Goal: Task Accomplishment & Management: Manage account settings

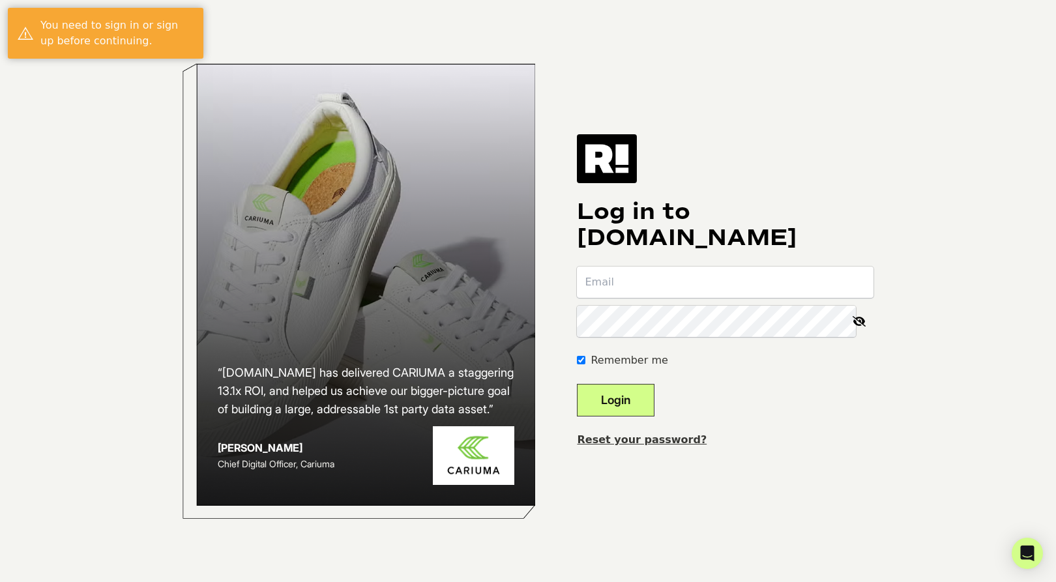
type input "[PERSON_NAME][EMAIL_ADDRESS][DOMAIN_NAME]"
click at [634, 399] on button "Login" at bounding box center [616, 400] width 78 height 33
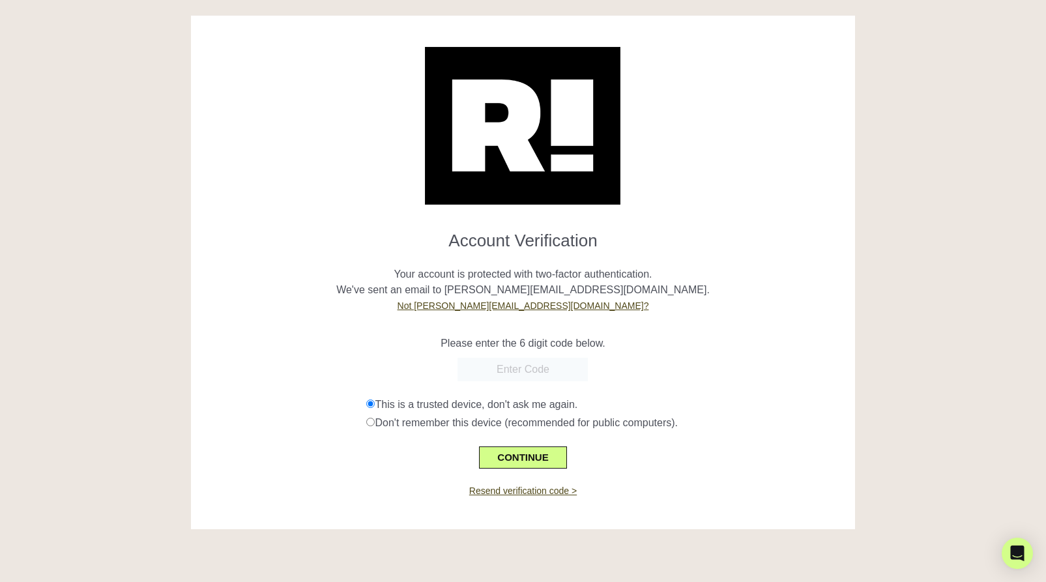
click at [862, 285] on div "Account Verification Your account is protected with two-factor authentication. …" at bounding box center [523, 282] width 684 height 533
click at [511, 373] on input "text" at bounding box center [522, 369] width 130 height 23
paste input "375785"
type input "375785"
click at [536, 456] on button "CONTINUE" at bounding box center [522, 457] width 87 height 22
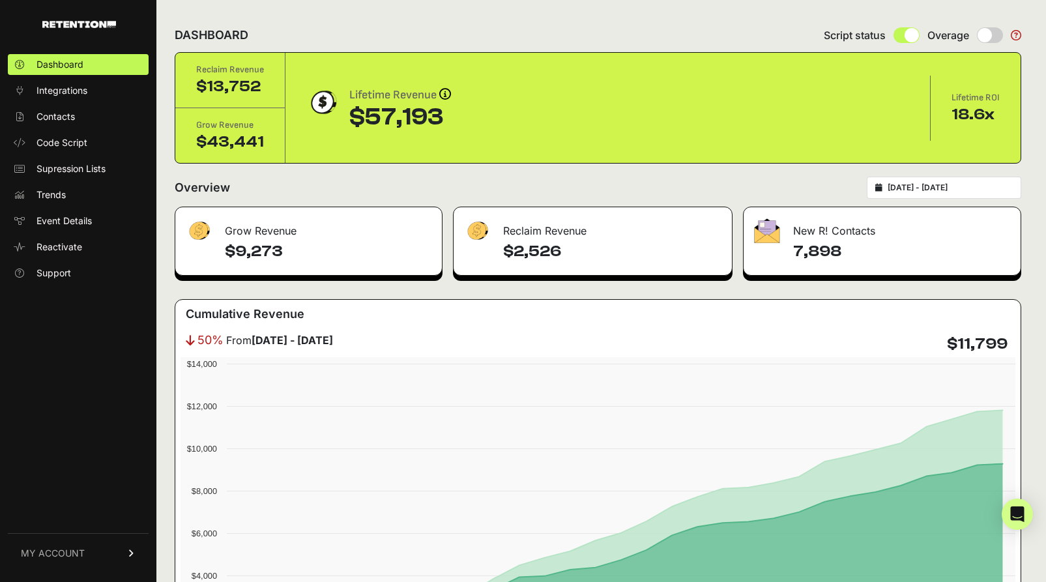
click at [71, 553] on span "MY ACCOUNT" at bounding box center [53, 553] width 64 height 13
click at [85, 421] on link "MY ACCOUNT" at bounding box center [78, 402] width 141 height 40
click at [88, 558] on link "MY ACCOUNT" at bounding box center [78, 553] width 141 height 40
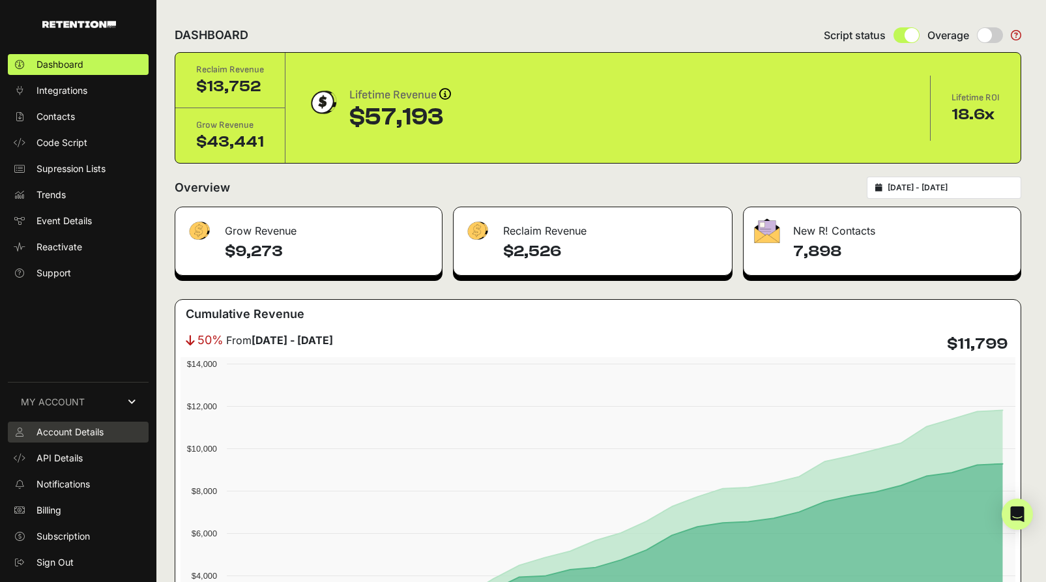
click at [79, 437] on span "Account Details" at bounding box center [69, 432] width 67 height 13
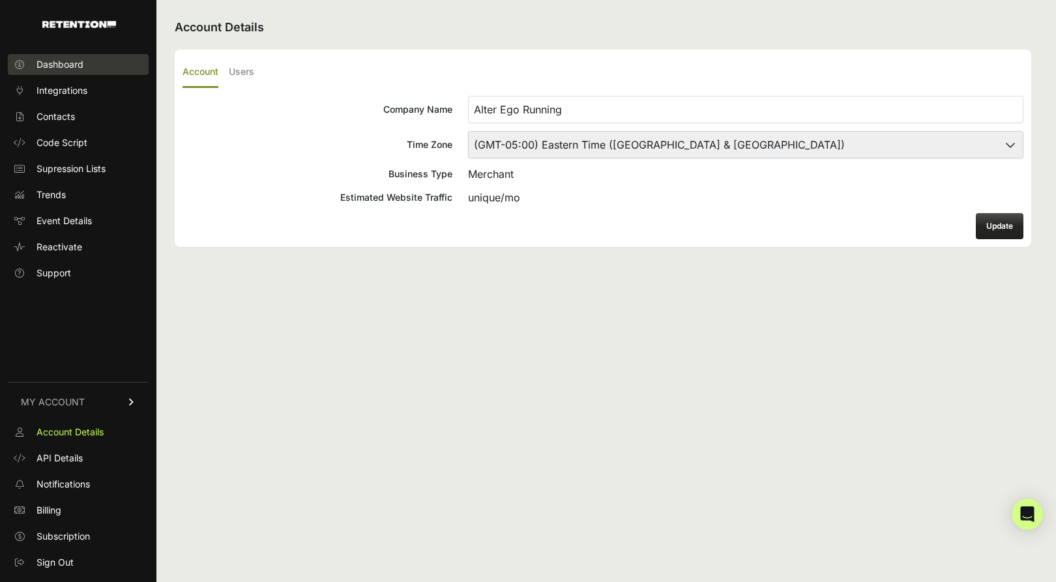
click at [77, 66] on span "Dashboard" at bounding box center [59, 64] width 47 height 13
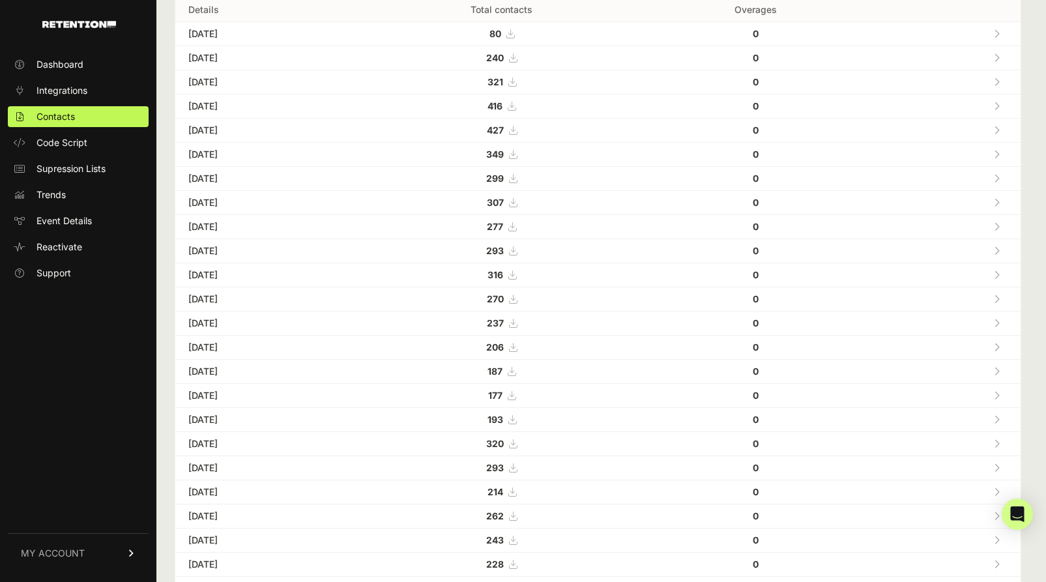
scroll to position [340, 0]
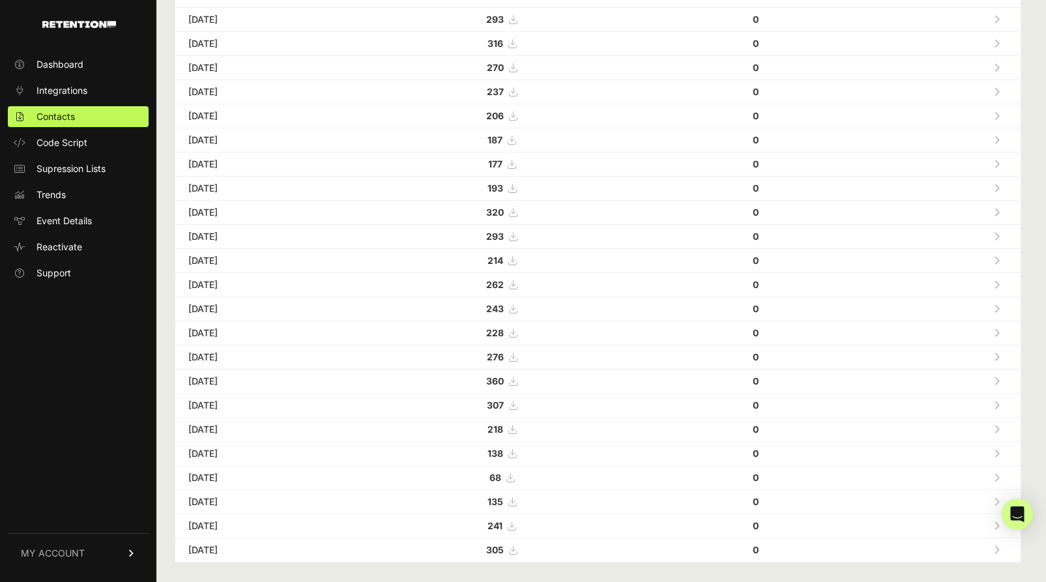
click at [76, 553] on span "MY ACCOUNT" at bounding box center [53, 553] width 64 height 13
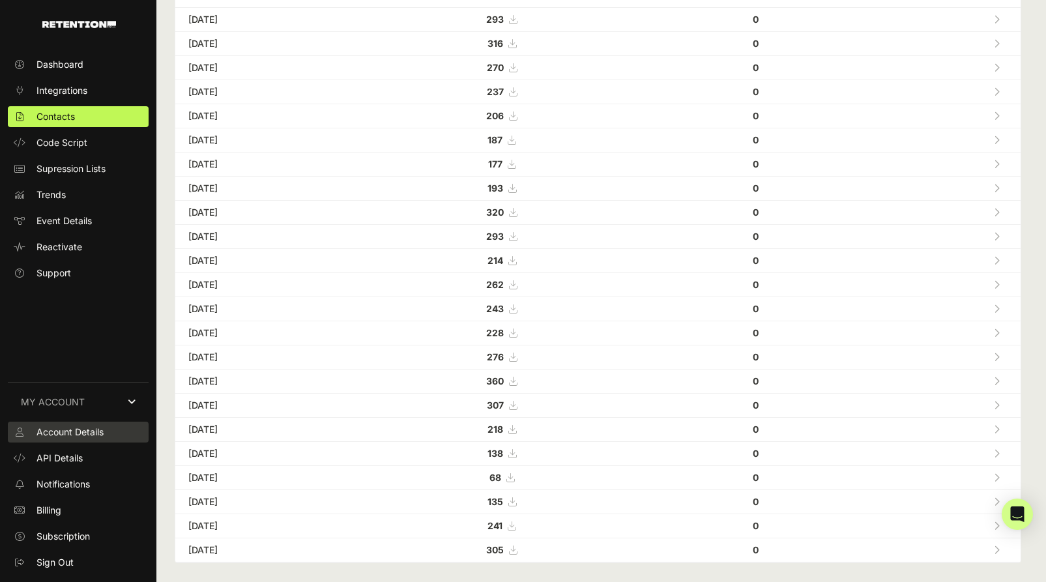
click at [76, 435] on span "Account Details" at bounding box center [69, 432] width 67 height 13
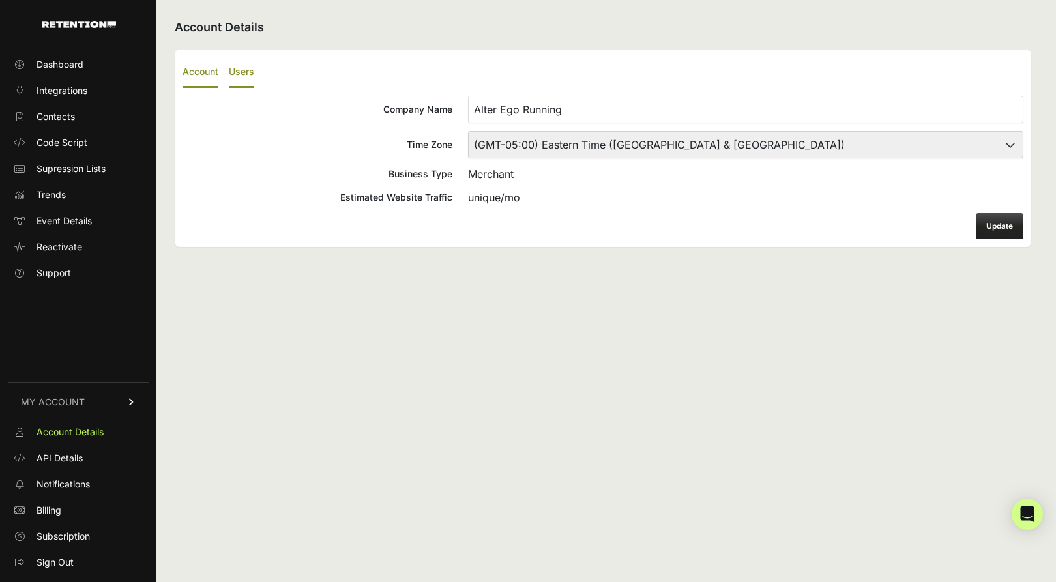
click at [244, 75] on label "Users" at bounding box center [241, 72] width 25 height 31
click at [0, 0] on input "Users" at bounding box center [0, 0] width 0 height 0
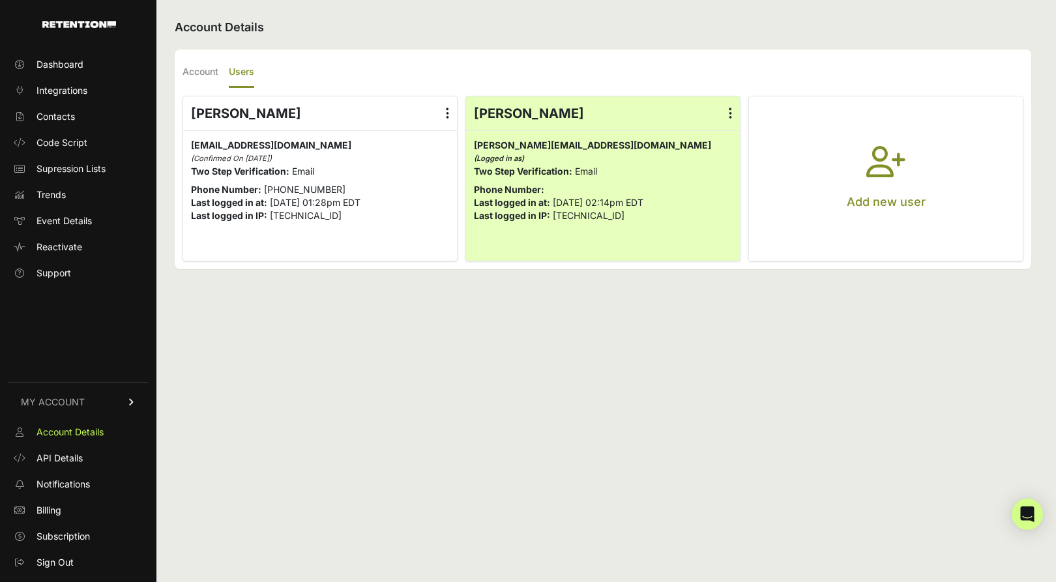
click at [873, 185] on icon "button" at bounding box center [885, 169] width 39 height 47
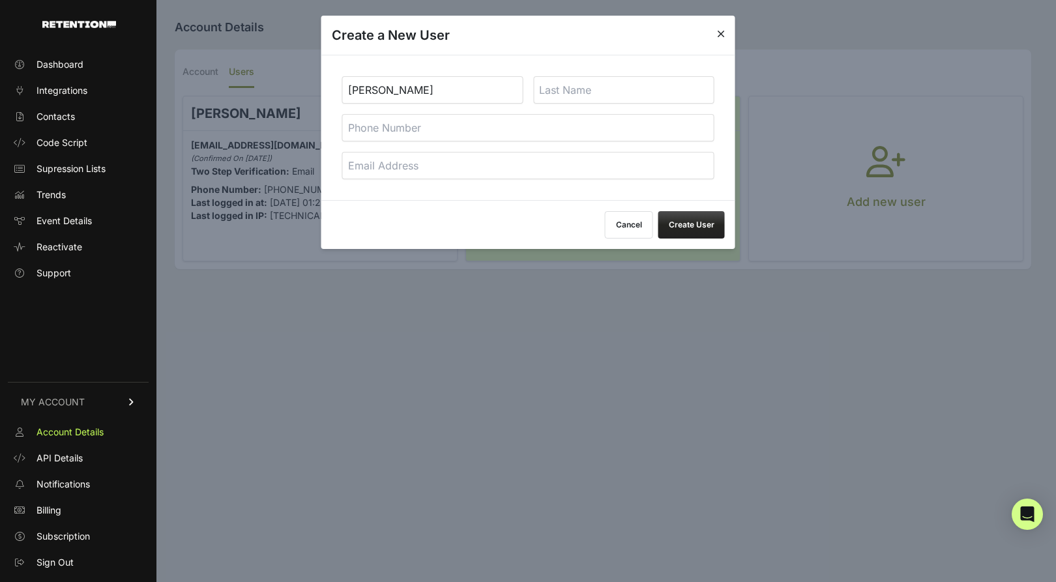
type input "[PERSON_NAME]"
type input "[PERSON_NAME][EMAIL_ADDRESS][DOMAIN_NAME]"
click at [683, 229] on button "Create User" at bounding box center [691, 224] width 66 height 27
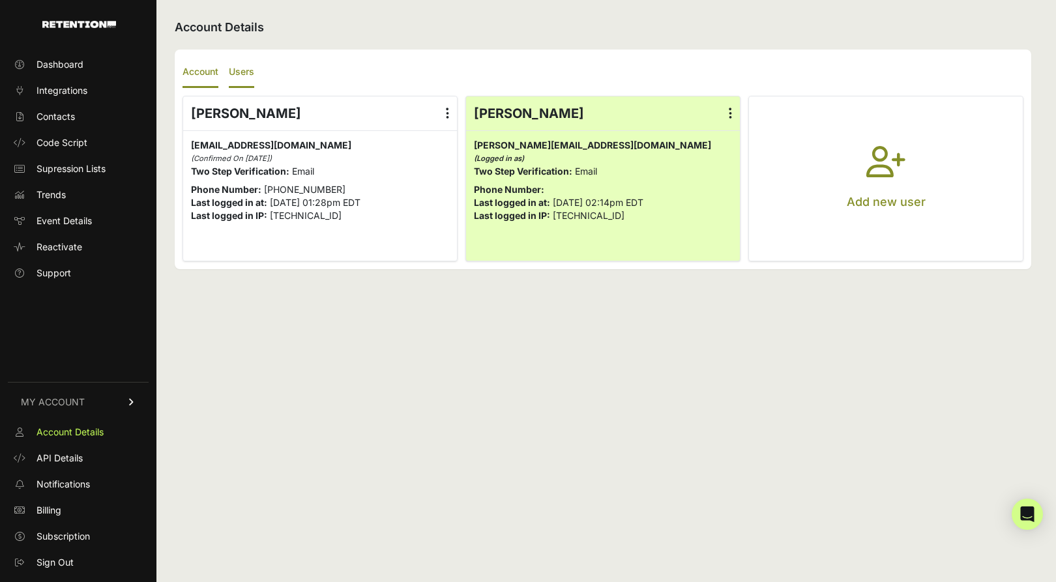
click at [205, 76] on label "Account" at bounding box center [200, 72] width 36 height 31
click at [0, 0] on input "Account" at bounding box center [0, 0] width 0 height 0
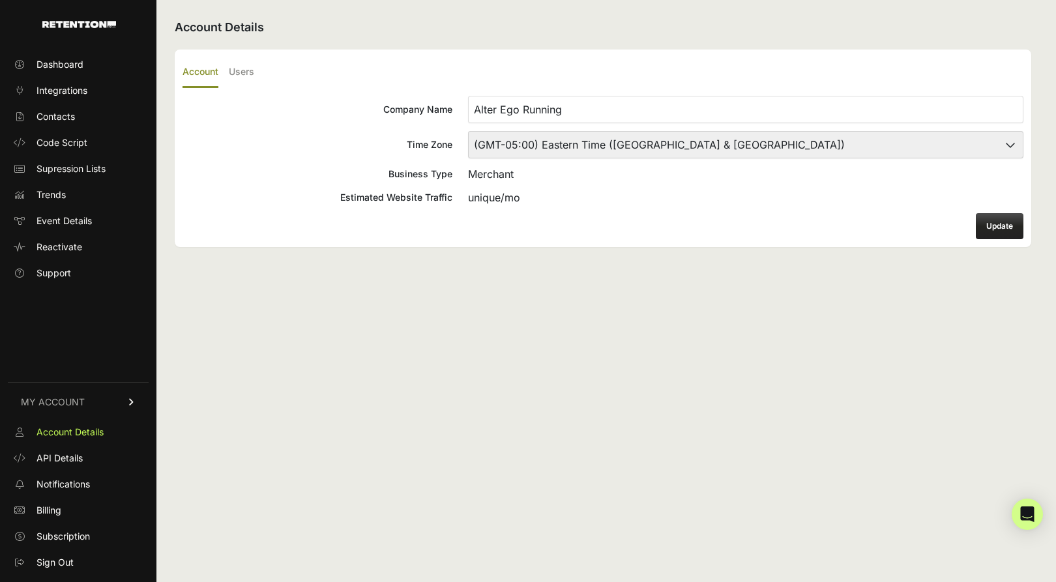
click at [268, 77] on ul "Account Users" at bounding box center [602, 72] width 841 height 31
click at [254, 74] on label "Users" at bounding box center [241, 72] width 25 height 31
click at [0, 0] on input "Users" at bounding box center [0, 0] width 0 height 0
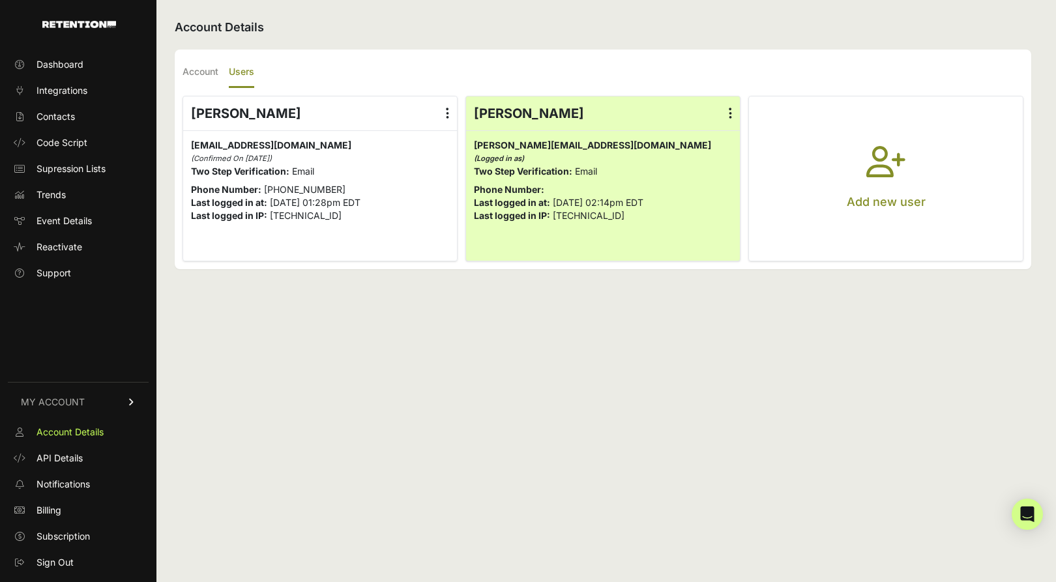
click at [736, 111] on label at bounding box center [730, 113] width 19 height 34
click at [0, 0] on input "radio" at bounding box center [0, 0] width 0 height 0
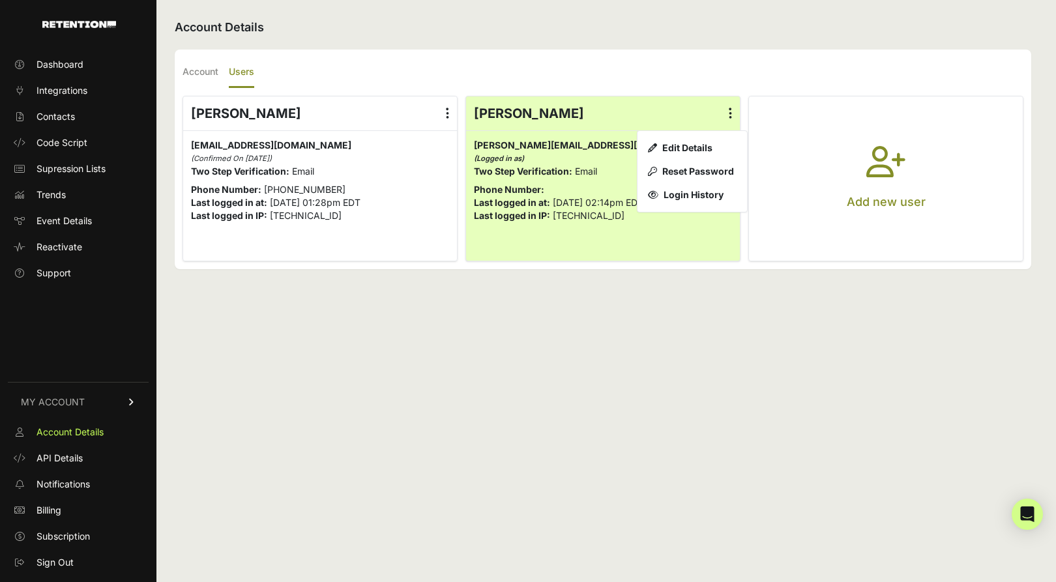
click at [738, 367] on div "Account Details Account Users Company Name Alter Ego Running Time Zone (GMT-10:…" at bounding box center [602, 291] width 893 height 582
click at [913, 181] on button "Add new user" at bounding box center [886, 178] width 274 height 164
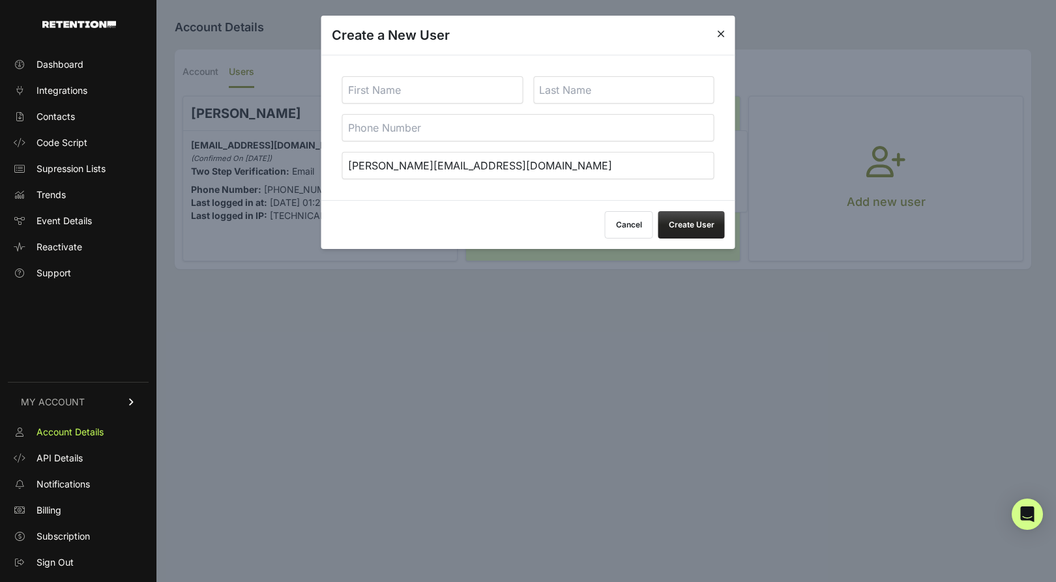
type input "morgan@fuelmade.com"
type input "Morgan"
type input "Staley"
click at [682, 216] on button "Create User" at bounding box center [691, 224] width 66 height 27
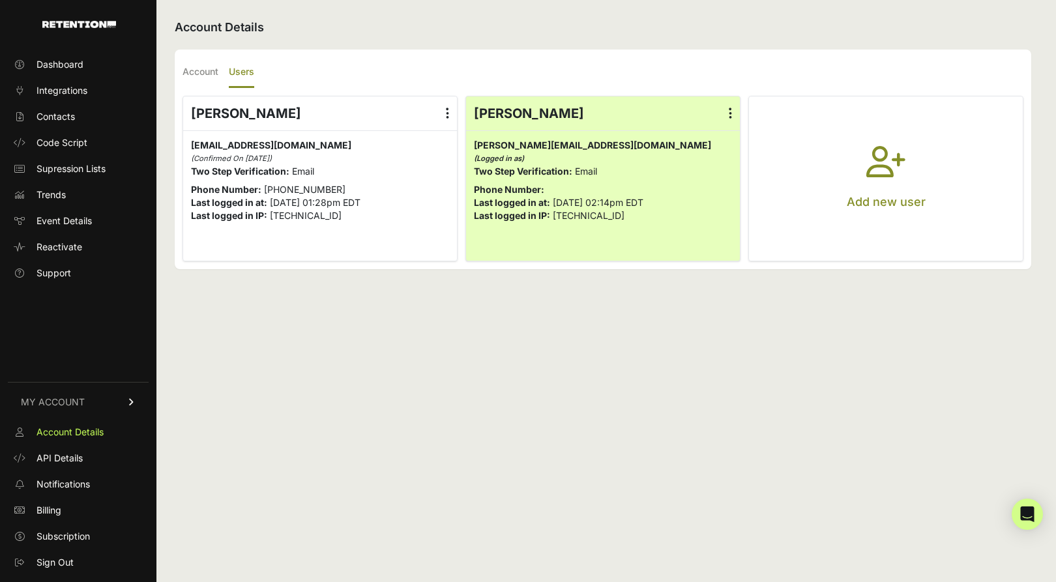
click at [381, 175] on p "Two Step Verification: Email" at bounding box center [320, 171] width 258 height 13
click at [388, 187] on p "Phone Number: [PHONE_NUMBER]" at bounding box center [320, 189] width 258 height 13
click at [572, 218] on span "[TECHNICAL_ID]" at bounding box center [589, 215] width 72 height 11
click at [732, 109] on label at bounding box center [730, 113] width 19 height 34
click at [0, 0] on input "radio" at bounding box center [0, 0] width 0 height 0
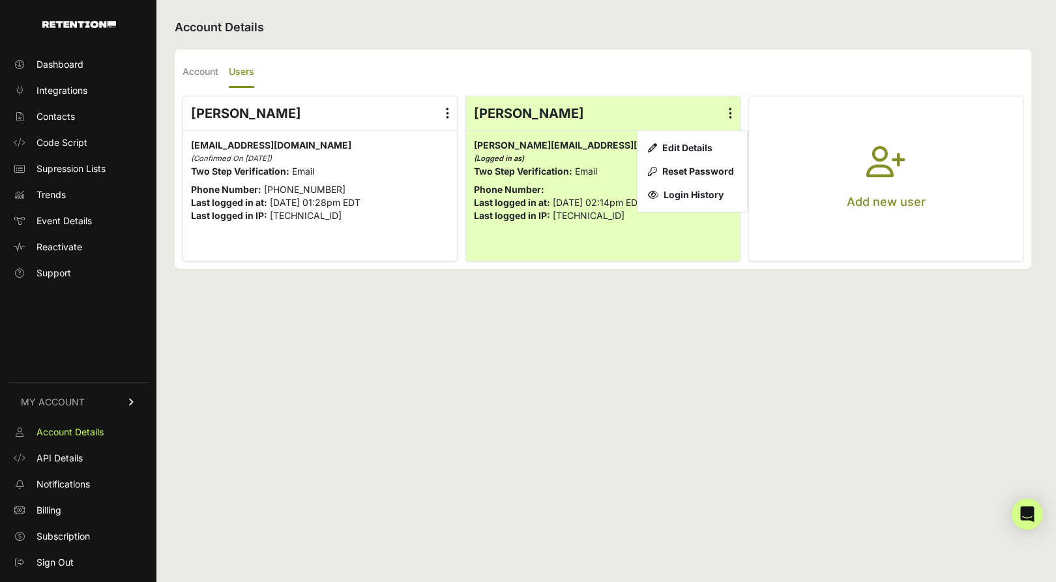
click at [736, 350] on div "Account Details Account Users Company Name Alter Ego Running Time Zone (GMT-10:…" at bounding box center [602, 291] width 893 height 582
click at [547, 204] on strong "Last logged in at:" at bounding box center [512, 202] width 76 height 11
click at [840, 383] on div "Account Details Account Users Company Name Alter Ego Running Time Zone (GMT-10:…" at bounding box center [602, 291] width 893 height 582
click at [200, 77] on label "Account" at bounding box center [200, 72] width 36 height 31
click at [0, 0] on input "Account" at bounding box center [0, 0] width 0 height 0
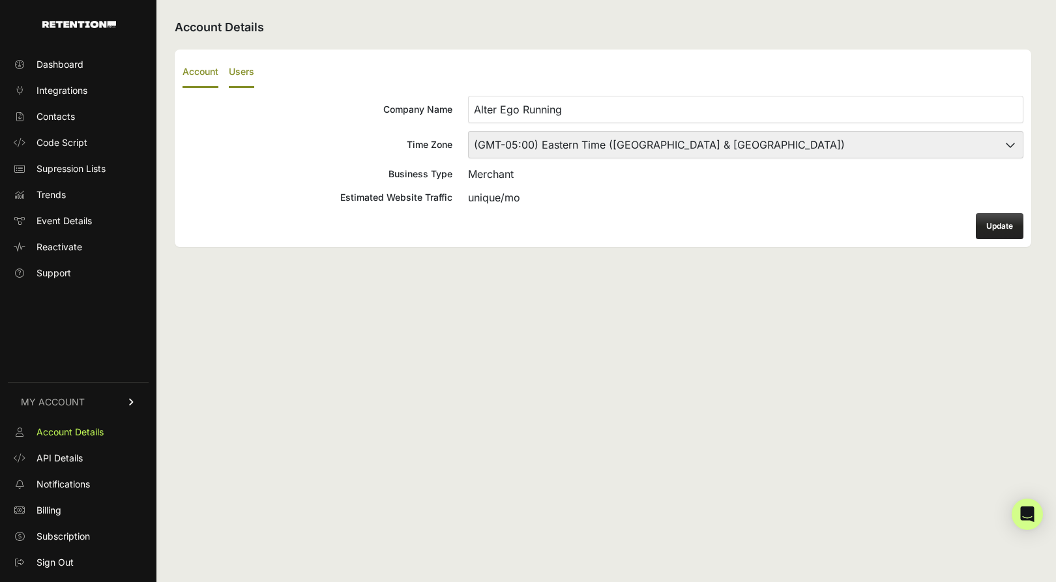
click at [253, 78] on label "Users" at bounding box center [241, 72] width 25 height 31
click at [0, 0] on input "Users" at bounding box center [0, 0] width 0 height 0
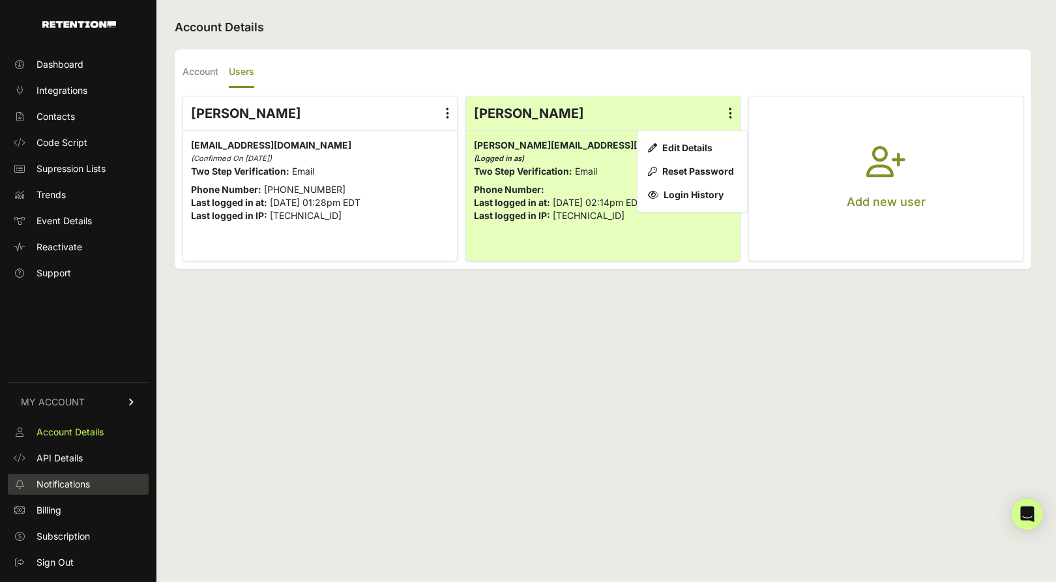
click at [88, 490] on span "Notifications" at bounding box center [62, 484] width 53 height 13
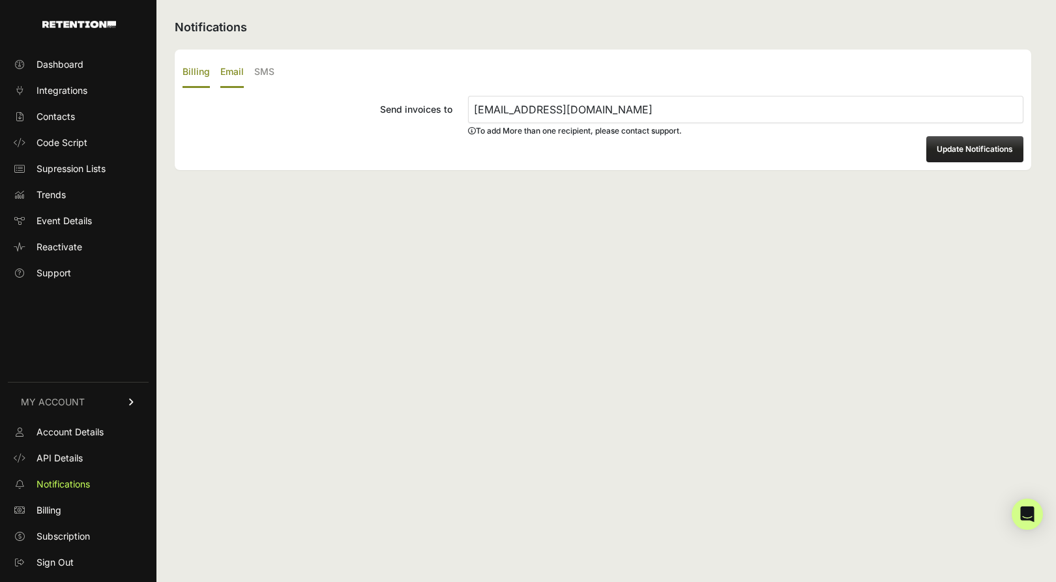
click at [226, 78] on label "Email" at bounding box center [231, 72] width 23 height 31
click at [0, 0] on input "Email" at bounding box center [0, 0] width 0 height 0
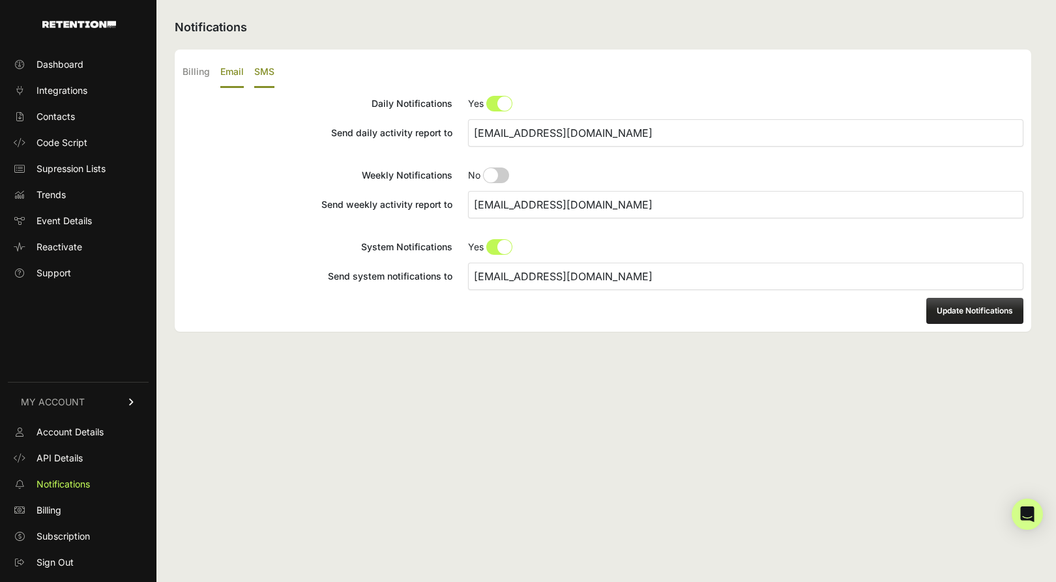
click at [257, 75] on label "SMS" at bounding box center [264, 72] width 20 height 31
click at [0, 0] on input "SMS" at bounding box center [0, 0] width 0 height 0
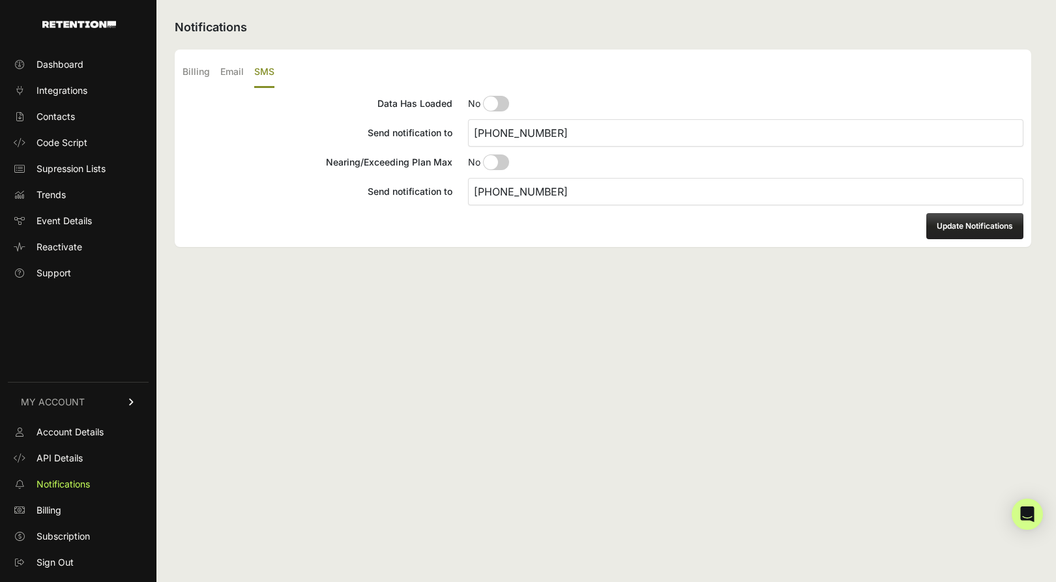
click at [213, 77] on ul "Billing Email SMS" at bounding box center [602, 72] width 841 height 31
click at [60, 515] on span "Billing" at bounding box center [48, 510] width 25 height 13
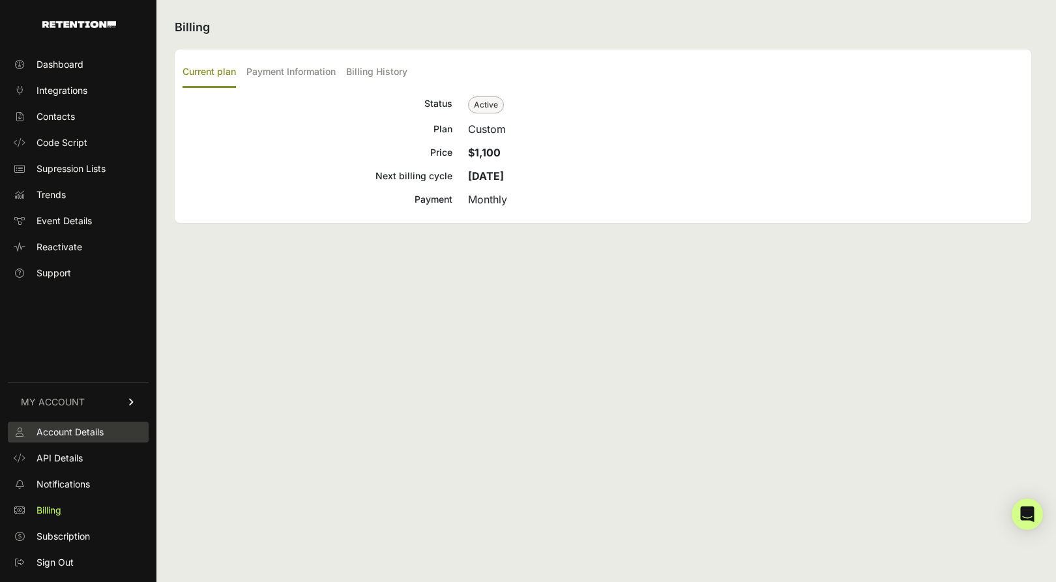
click at [93, 437] on span "Account Details" at bounding box center [69, 432] width 67 height 13
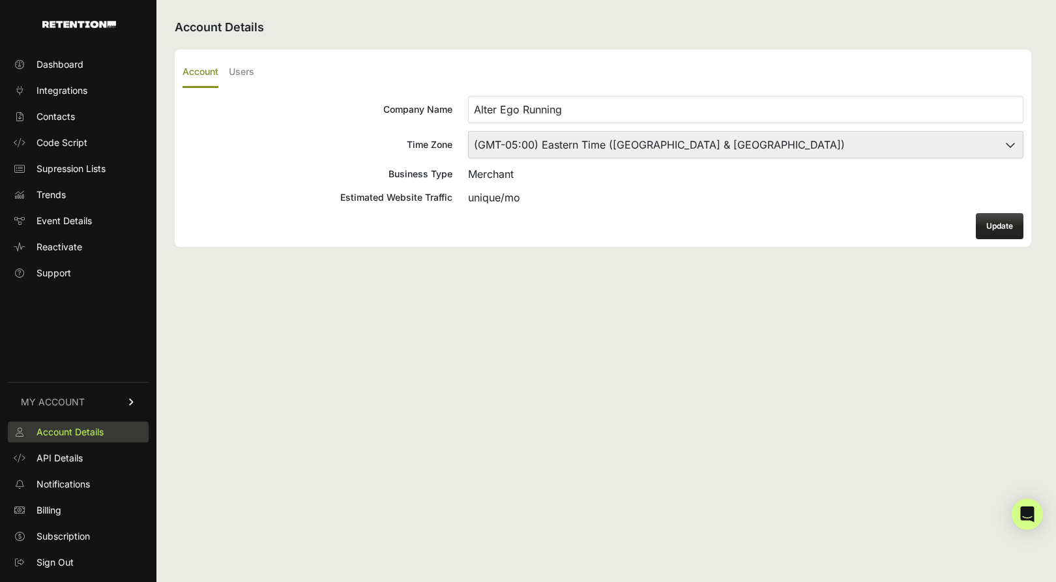
click at [61, 437] on span "Account Details" at bounding box center [69, 432] width 67 height 13
click at [242, 74] on label "Users" at bounding box center [241, 72] width 25 height 31
click at [0, 0] on input "Users" at bounding box center [0, 0] width 0 height 0
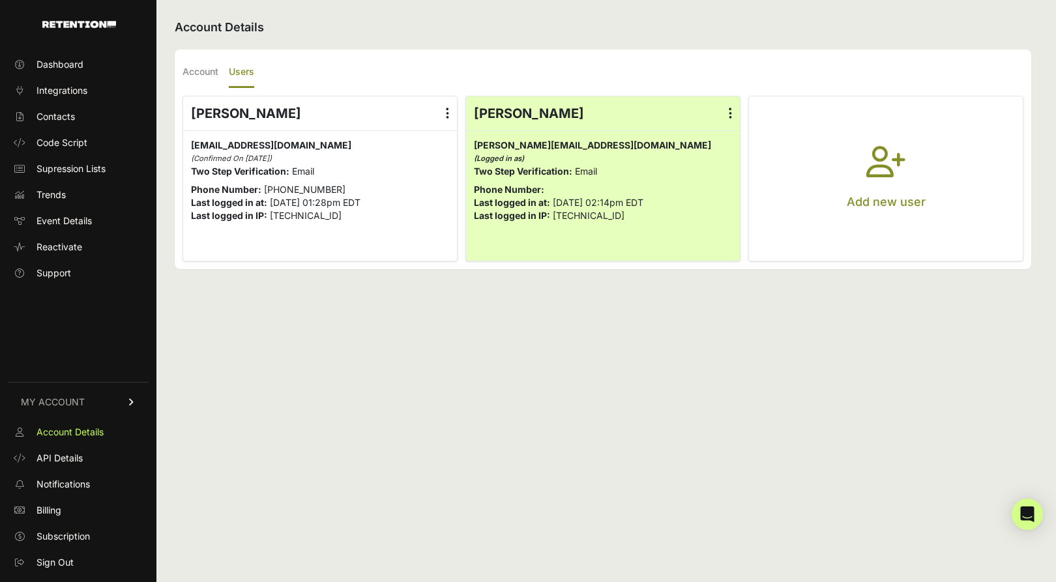
click at [666, 371] on div "Account Details Account Users Company Name Alter Ego Running Time Zone (GMT-10:…" at bounding box center [602, 291] width 893 height 582
click at [596, 217] on span "76.106.232.238" at bounding box center [589, 215] width 72 height 11
click at [363, 219] on p "Last logged in IP: 76.106.232.238" at bounding box center [320, 215] width 258 height 13
